Goal: Information Seeking & Learning: Understand process/instructions

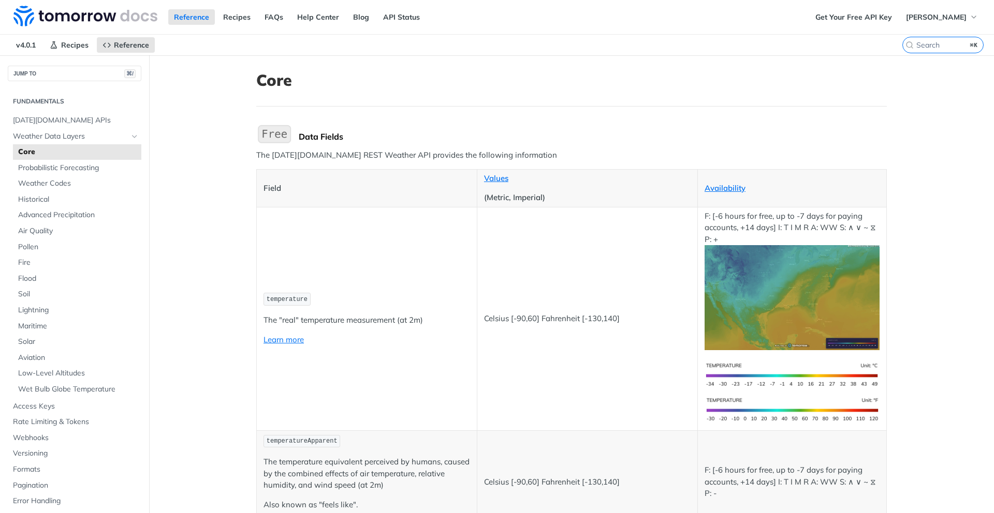
scroll to position [2490, 0]
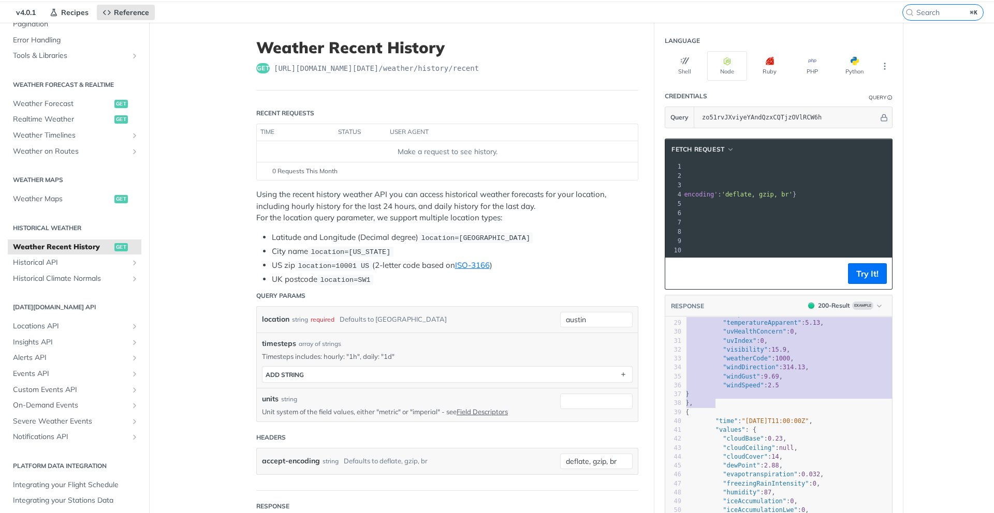
scroll to position [34, 0]
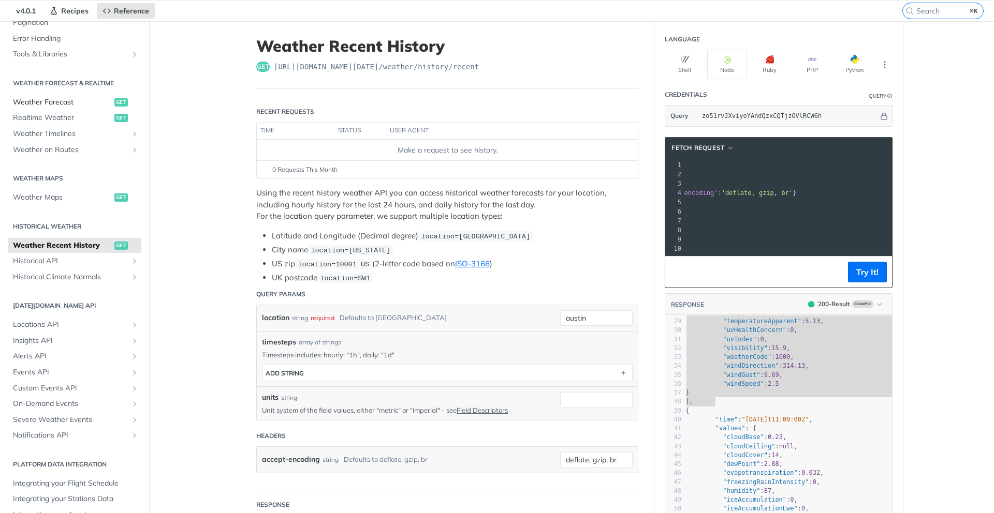
click at [61, 100] on span "Weather Forecast" at bounding box center [62, 102] width 99 height 10
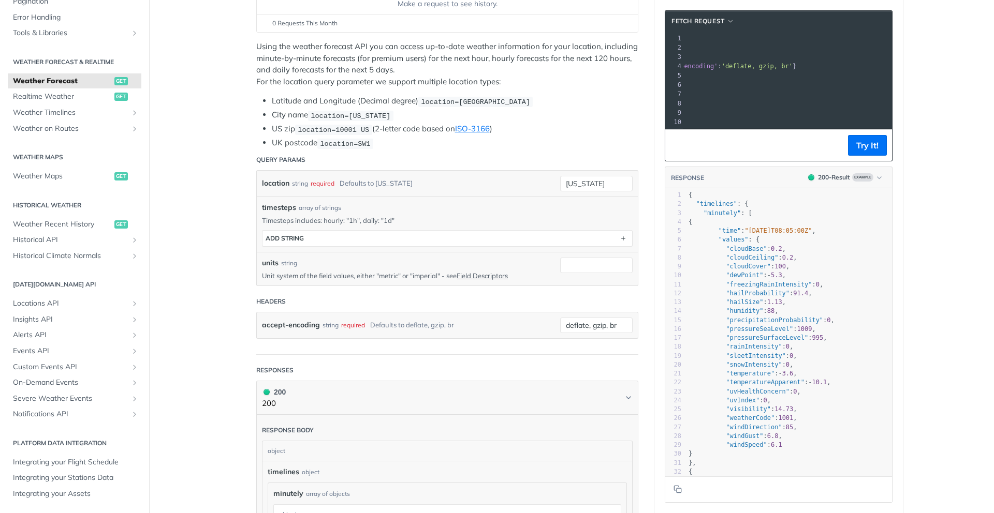
scroll to position [186, 0]
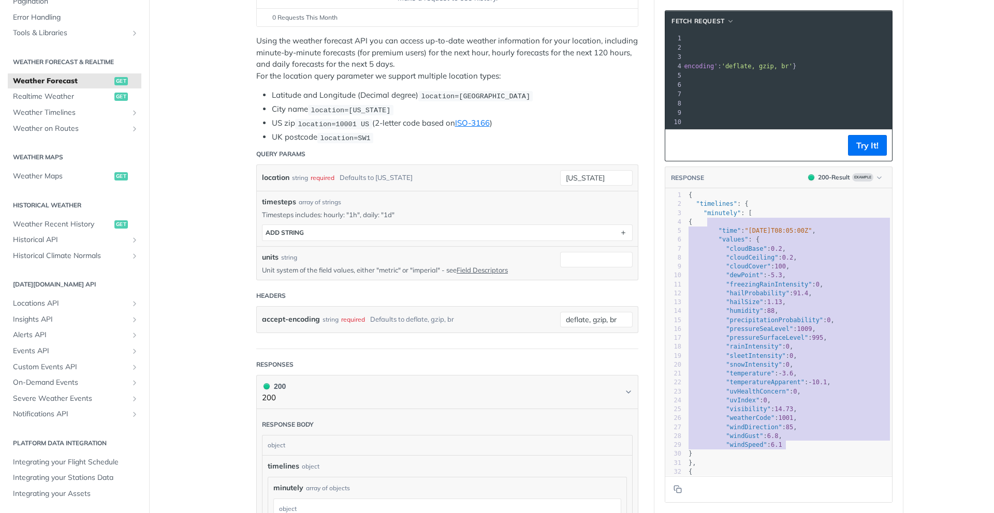
drag, startPoint x: 709, startPoint y: 220, endPoint x: 790, endPoint y: 450, distance: 243.3
click at [790, 450] on div "1 { 2 "timelines" : { 3 "minutely" : [ 4 { 5 "time" : "[DATE]T08:05:00Z" , 6 "v…" at bounding box center [788, 374] width 205 height 366
type textarea "{ "time": "2025-02-09T08:05:00Z", "values": { "cloudBase": 0.2, "cloudCeiling":…"
click at [808, 307] on pre ""humidity" : 88 ," at bounding box center [788, 311] width 205 height 9
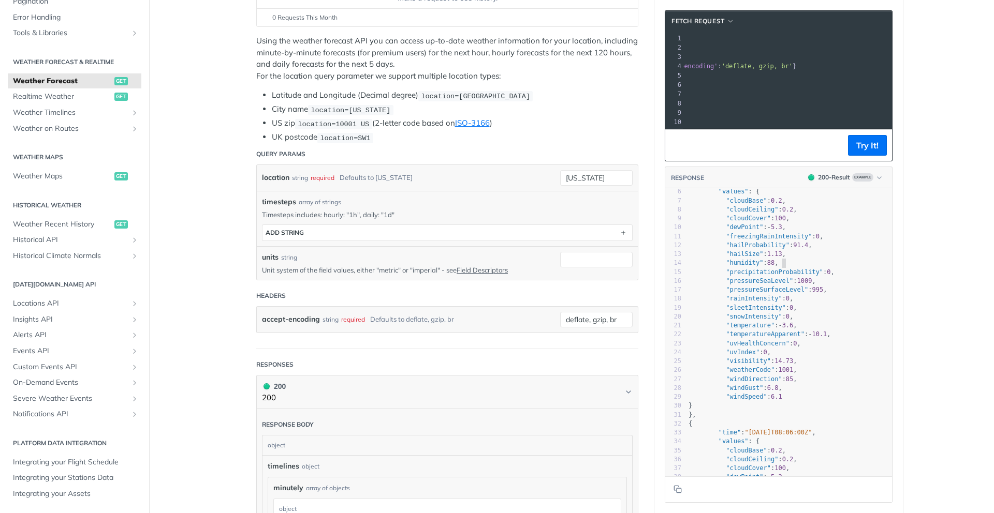
scroll to position [48, 0]
click at [58, 222] on span "Weather Recent History" at bounding box center [62, 224] width 99 height 10
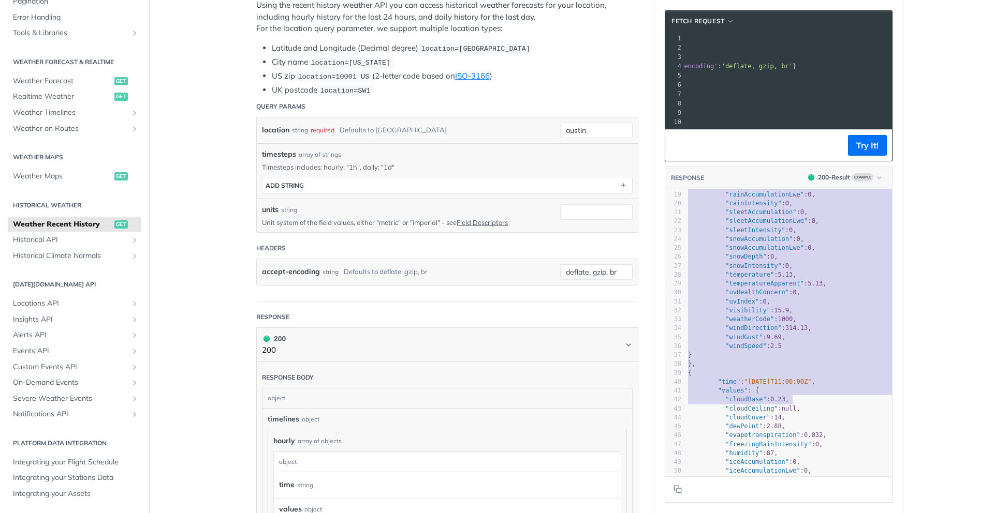
scroll to position [179, 1]
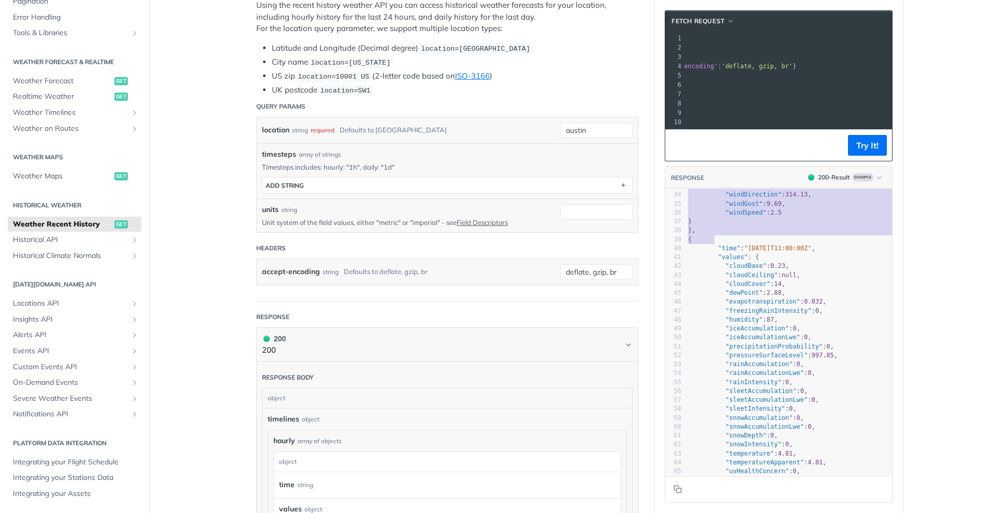
type textarea ""hourly": [ { "time": "2023-01-25T10:00:00Z", "values": { "cloudBase": null, "c…"
drag, startPoint x: 704, startPoint y: 213, endPoint x: 799, endPoint y: 235, distance: 97.7
click at [799, 235] on div "1 { 2 "timelines" : { 3 "hourly" : [ 4 { 5 "time" : "2023-01-25T10:00:00Z" , 6 …" at bounding box center [796, 186] width 220 height 580
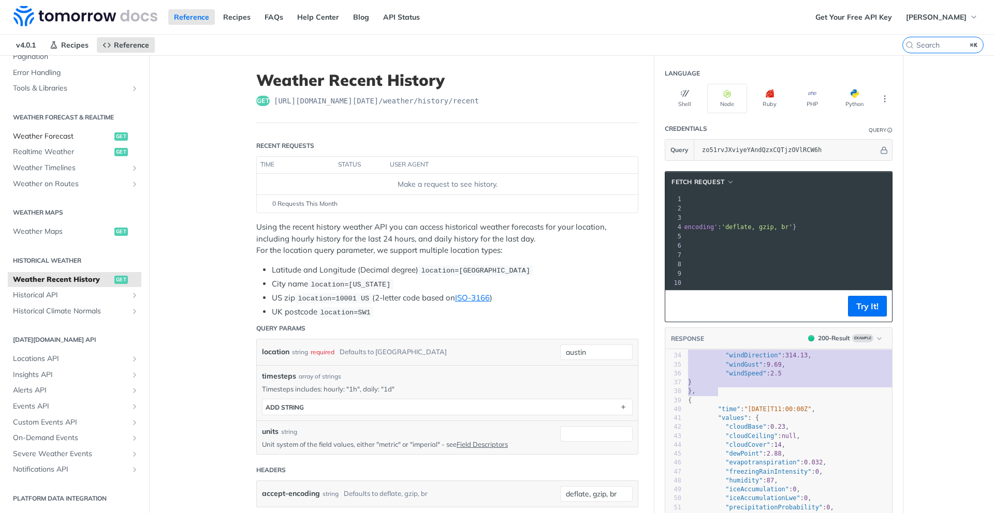
click at [72, 136] on span "Weather Forecast" at bounding box center [62, 136] width 99 height 10
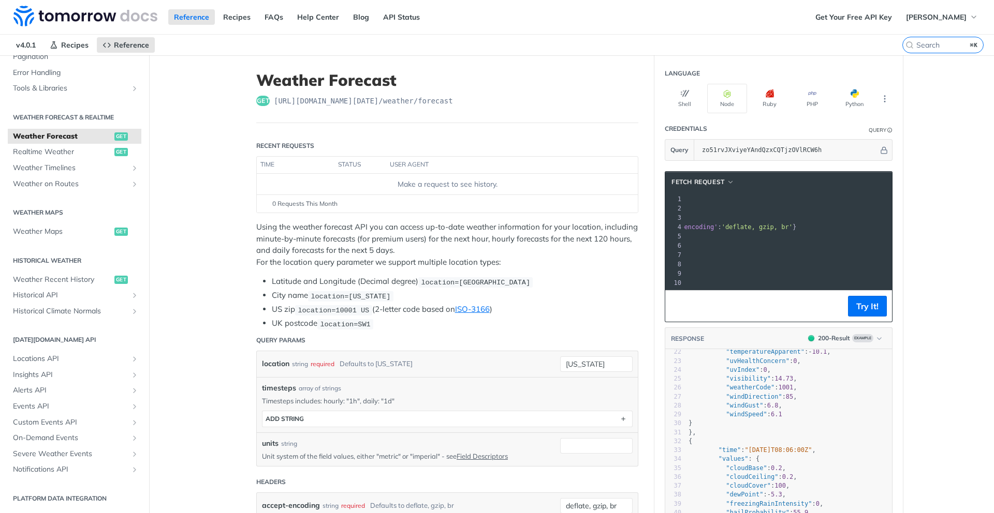
scroll to position [203, 0]
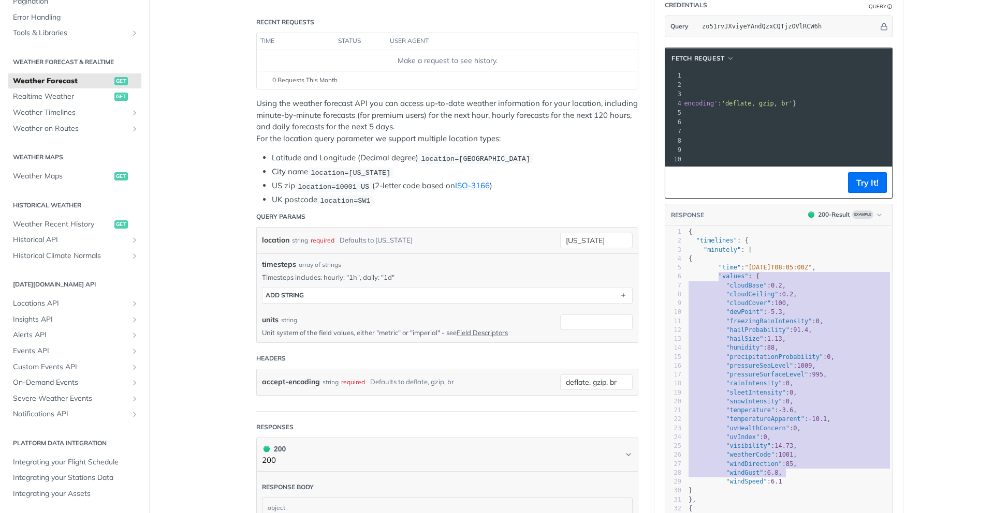
type textarea ""values": { "cloudBase": 0.2, "cloudCeiling": 0.2, "cloudCover": 100, "dewPoint…"
drag, startPoint x: 719, startPoint y: 372, endPoint x: 802, endPoint y: 479, distance: 135.1
click at [802, 479] on div "1 { 2 "timelines" : { 3 "minutely" : [ 4 { 5 "time" : "[DATE]T08:05:00Z" , 6 "v…" at bounding box center [788, 518] width 205 height 580
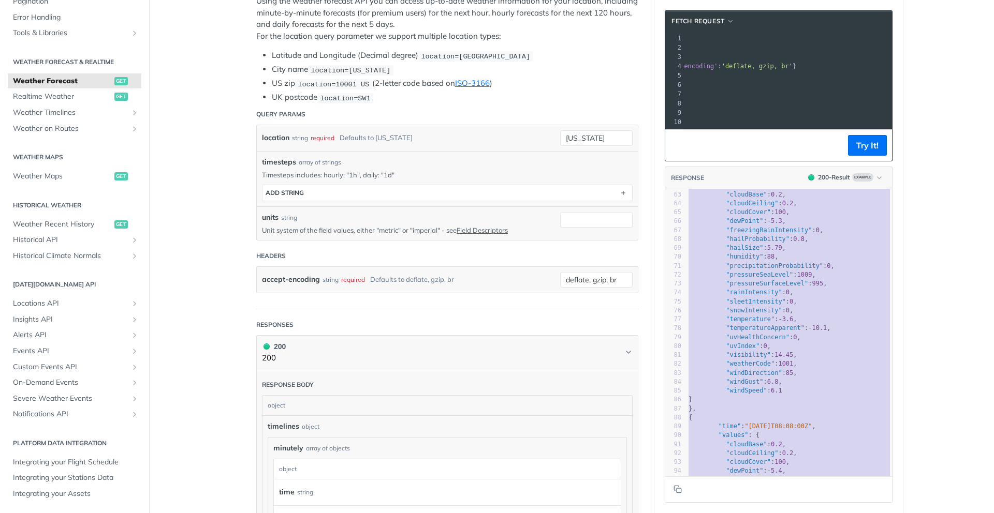
scroll to position [572, 0]
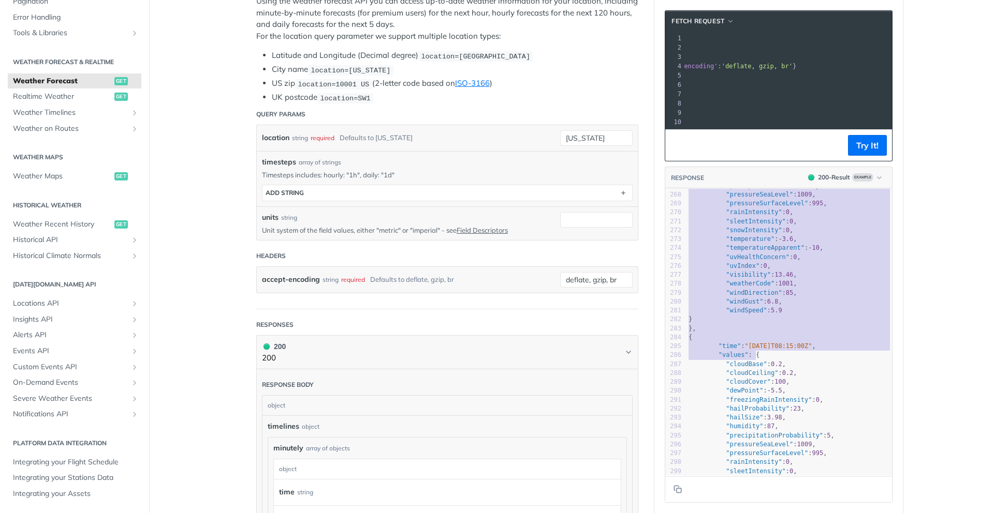
type textarea "{ "time": "[DATE]T08:06:00Z", "values": { "cloudBase": 0.2, "cloudCeiling": 0.2…"
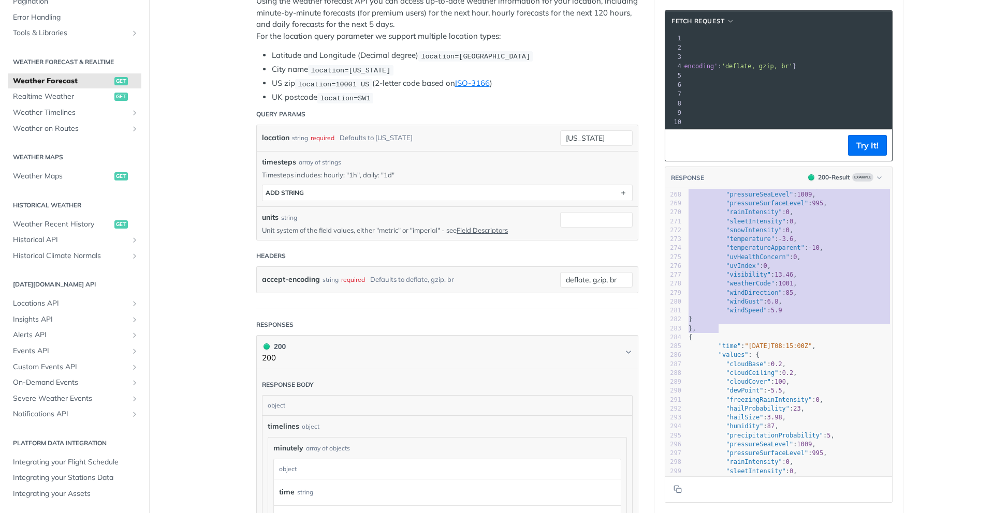
drag, startPoint x: 710, startPoint y: 198, endPoint x: 752, endPoint y: 332, distance: 140.6
